Goal: Transaction & Acquisition: Purchase product/service

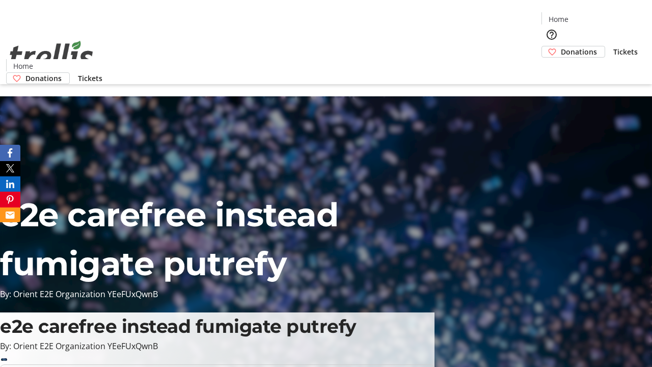
click at [561, 46] on span "Donations" at bounding box center [579, 51] width 36 height 11
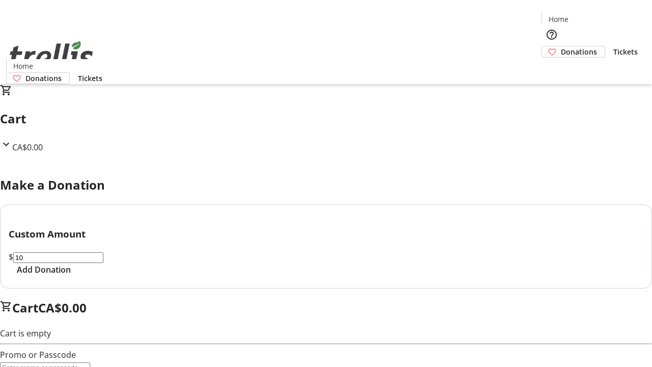
click at [71, 275] on span "Add Donation" at bounding box center [44, 269] width 54 height 12
select select "CA"
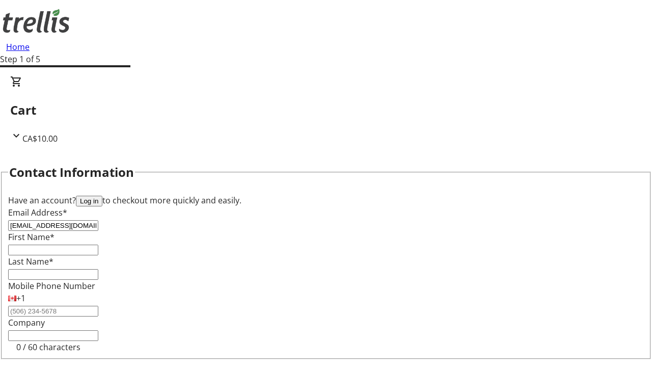
type input "[EMAIL_ADDRESS][DOMAIN_NAME]"
type input "Deontae"
type input "[PERSON_NAME]"
type input "[STREET_ADDRESS][PERSON_NAME]"
type input "Kelowna"
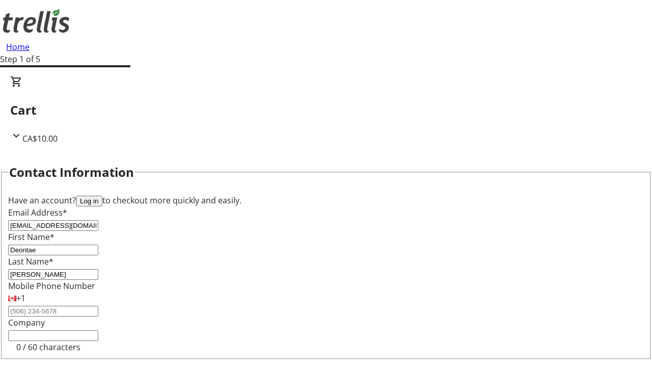
select select "BC"
type input "Kelowna"
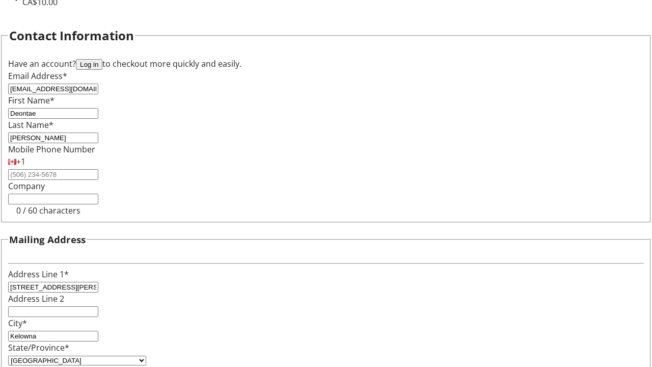
type input "V1Y 0C2"
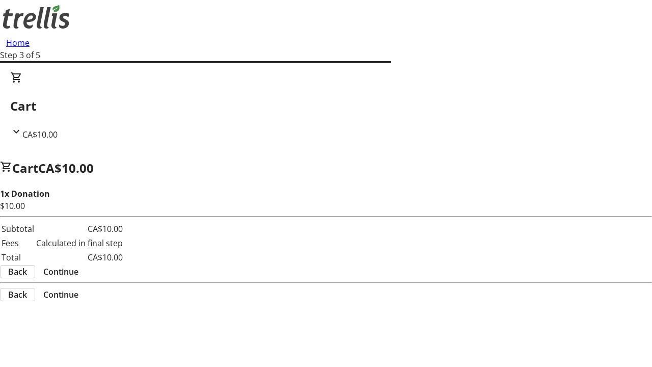
scroll to position [0, 0]
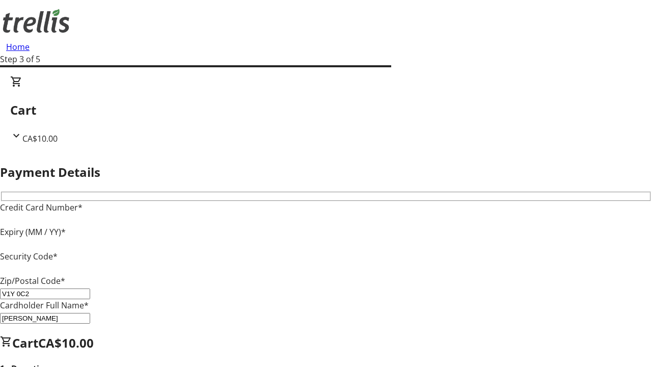
type input "V1Y 0C2"
